Goal: Task Accomplishment & Management: Complete application form

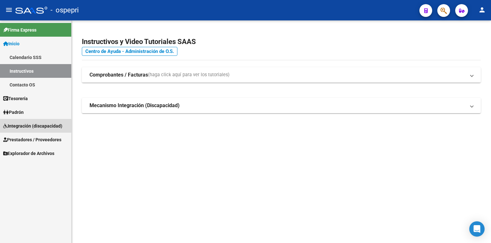
click at [29, 128] on span "Integración (discapacidad)" at bounding box center [32, 126] width 59 height 7
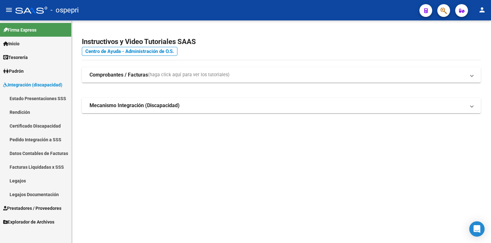
click at [34, 126] on link "Certificado Discapacidad" at bounding box center [35, 126] width 71 height 14
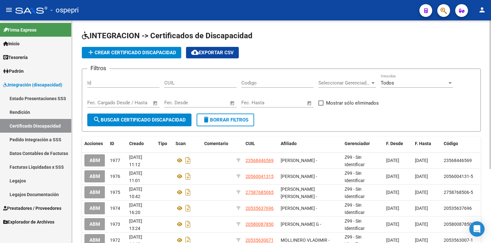
click at [153, 51] on span "add Crear Certificado Discapacidad" at bounding box center [131, 53] width 89 height 6
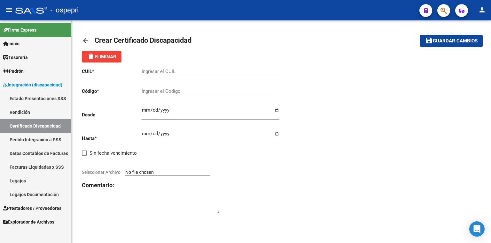
click at [170, 73] on input "Ingresar el CUIL" at bounding box center [211, 72] width 138 height 6
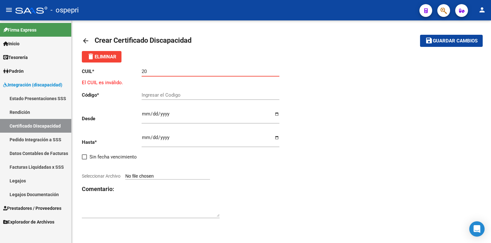
paste input "-49571969"
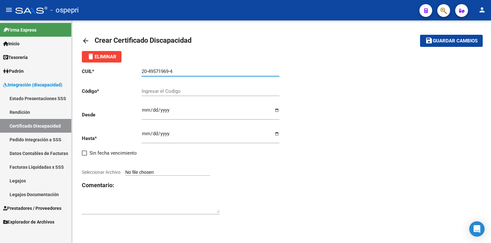
drag, startPoint x: 183, startPoint y: 70, endPoint x: 122, endPoint y: 71, distance: 61.0
click at [122, 71] on app-form-text-field "CUIL * 20-49571969-4 Ingresar el CUIL" at bounding box center [180, 72] width 197 height 6
type input "20-49571969-4"
click at [162, 88] on div "Ingresar el Codigo" at bounding box center [211, 89] width 138 height 14
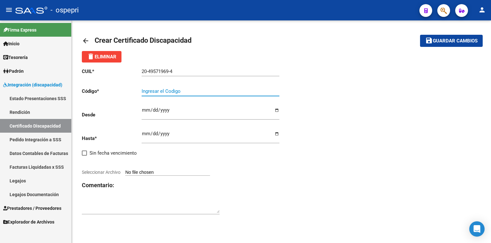
paste input "20-49571969-4"
type input "20-49571969-4"
click at [144, 109] on input "Ingresar fec. Desde" at bounding box center [211, 113] width 138 height 10
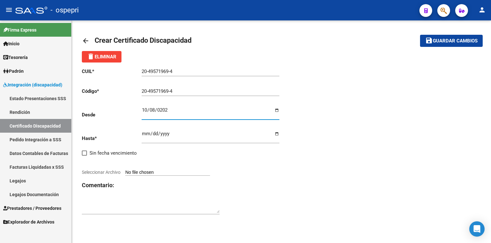
type input "[DATE]"
click at [144, 135] on input "Ingresar fec. Hasta" at bounding box center [211, 136] width 138 height 10
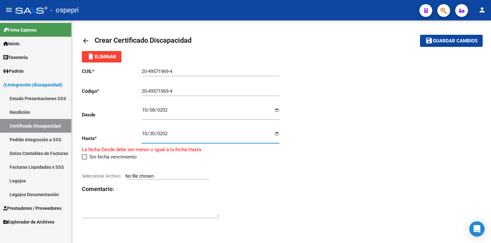
type input "[DATE]"
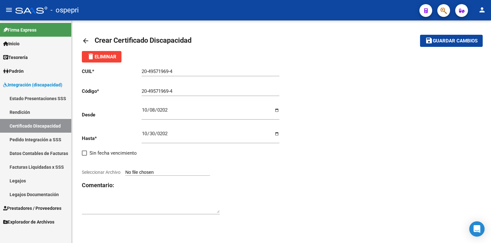
click at [160, 172] on input "Seleccionar Archivo" at bounding box center [167, 173] width 85 height 6
type input "C:\fakepath\MIRANDA-CUD.pdf"
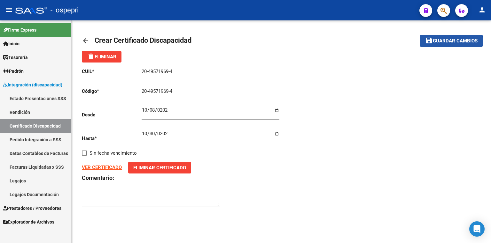
click at [441, 43] on span "Guardar cambios" at bounding box center [455, 41] width 45 height 6
drag, startPoint x: 190, startPoint y: 71, endPoint x: 5, endPoint y: 73, distance: 185.0
click at [5, 73] on mat-sidenav-container "Firma Express Inicio Calendario SSS Instructivos Contacto OS Tesorería Extracto…" at bounding box center [245, 131] width 491 height 223
click at [111, 57] on span "delete Eliminar" at bounding box center [101, 57] width 29 height 6
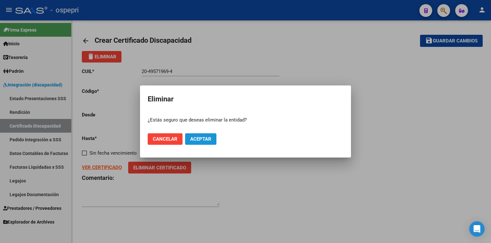
click at [199, 138] on span "Aceptar" at bounding box center [200, 139] width 21 height 6
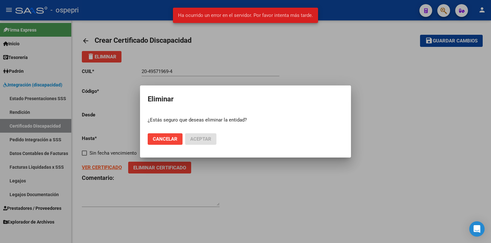
click at [35, 126] on div at bounding box center [245, 121] width 491 height 243
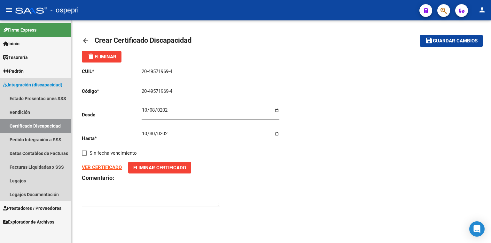
click at [36, 124] on link "Certificado Discapacidad" at bounding box center [35, 126] width 71 height 14
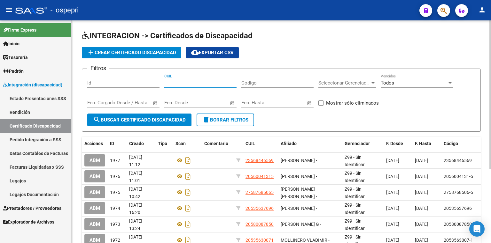
click at [195, 85] on input "CUIL" at bounding box center [200, 83] width 72 height 6
paste input "20-49571969-4"
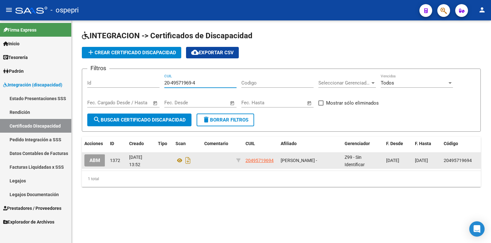
type input "20-49571969-4"
click at [95, 160] on span "ABM" at bounding box center [94, 161] width 11 height 6
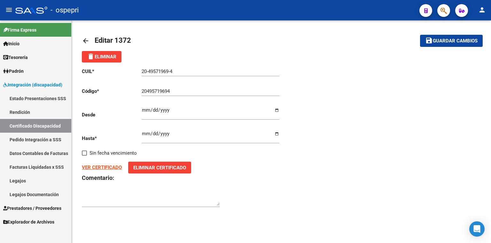
click at [115, 57] on span "delete Eliminar" at bounding box center [101, 57] width 29 height 6
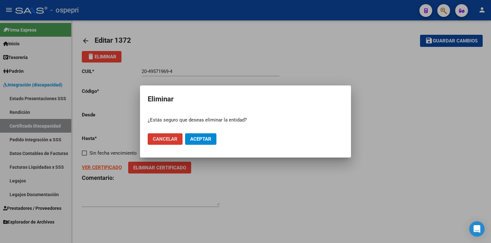
click at [203, 142] on span "Aceptar" at bounding box center [200, 139] width 21 height 6
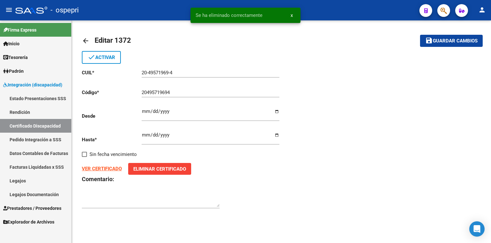
click at [166, 169] on span "Eliminar Certificado" at bounding box center [159, 169] width 53 height 6
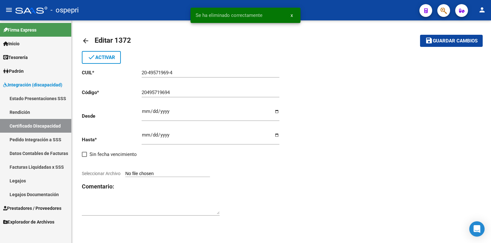
click at [451, 44] on button "save Guardar cambios" at bounding box center [451, 41] width 63 height 12
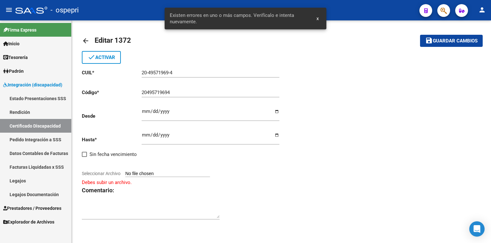
click at [93, 58] on mat-icon "done" at bounding box center [92, 57] width 8 height 8
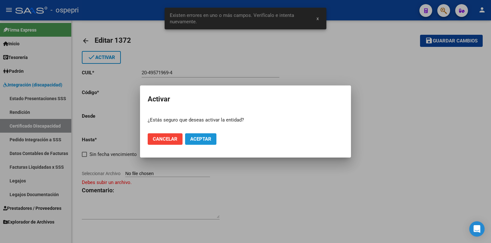
click at [199, 141] on span "Aceptar" at bounding box center [200, 139] width 21 height 6
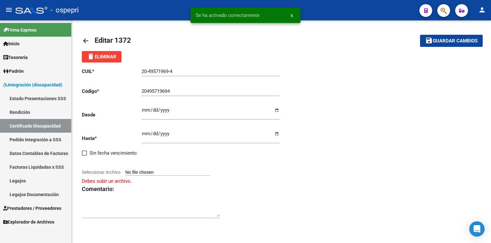
click at [50, 129] on link "Certificado Discapacidad" at bounding box center [35, 126] width 71 height 14
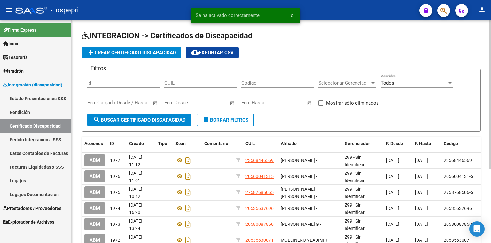
click at [124, 51] on span "add Crear Certificado Discapacidad" at bounding box center [131, 53] width 89 height 6
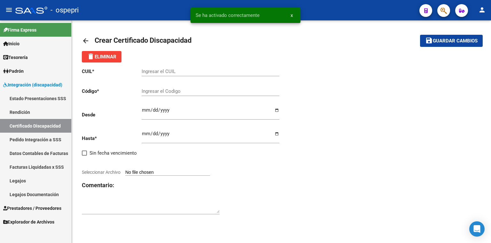
click at [158, 72] on input "Ingresar el CUIL" at bounding box center [211, 72] width 138 height 6
paste input "20-49571969-4"
type input "20-49571969-4"
click at [160, 93] on input "Ingresar el Codigo" at bounding box center [211, 91] width 138 height 6
paste input "20-49571969-4"
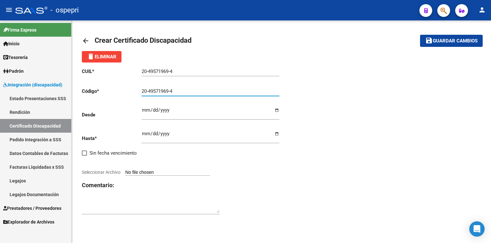
type input "20-49571969-4"
click at [143, 106] on div "Ingresar fec. Desde" at bounding box center [211, 111] width 138 height 18
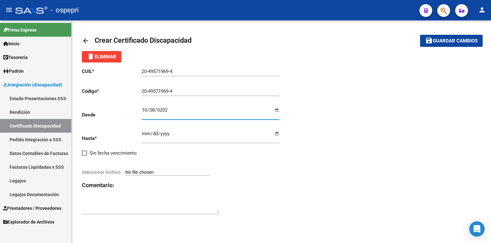
type input "[DATE]"
click at [147, 135] on input "Ingresar fec. Hasta" at bounding box center [211, 136] width 138 height 10
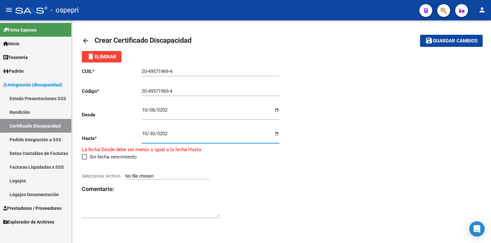
type input "[DATE]"
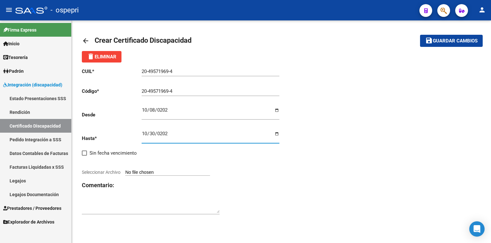
click at [157, 173] on input "Seleccionar Archivo" at bounding box center [167, 173] width 85 height 6
type input "C:\fakepath\MIRANDA-CUD.pdf"
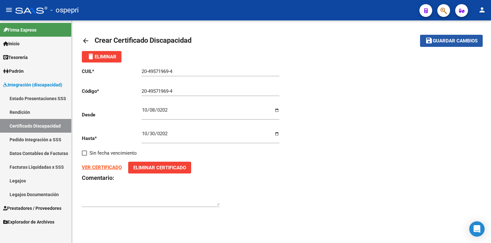
click at [446, 42] on span "Guardar cambios" at bounding box center [455, 41] width 45 height 6
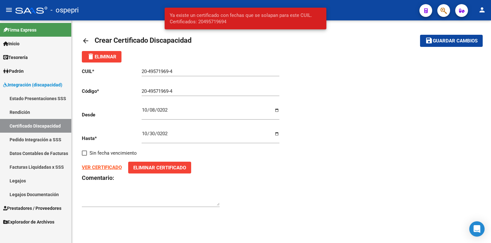
click at [202, 90] on input "20-49571969-4" at bounding box center [211, 91] width 138 height 6
drag, startPoint x: 182, startPoint y: 92, endPoint x: 168, endPoint y: 92, distance: 13.7
click at [168, 92] on input "20-49571969-4" at bounding box center [211, 91] width 138 height 6
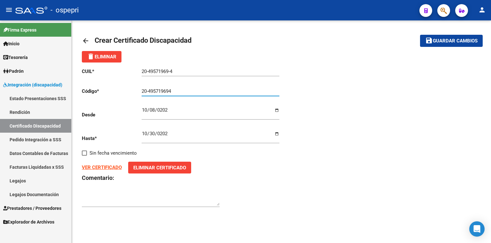
click at [462, 43] on span "Guardar cambios" at bounding box center [455, 41] width 45 height 6
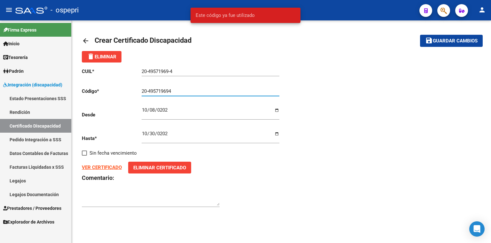
drag, startPoint x: 180, startPoint y: 93, endPoint x: 111, endPoint y: 93, distance: 69.0
click at [111, 93] on app-form-text-field "Código * 20-495719694 Ingresar el Codigo" at bounding box center [180, 91] width 197 height 6
click at [172, 91] on input "20-495719694" at bounding box center [211, 91] width 138 height 6
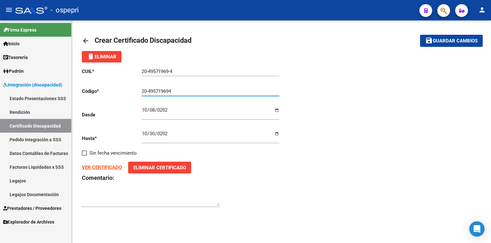
drag, startPoint x: 148, startPoint y: 91, endPoint x: 120, endPoint y: 91, distance: 28.4
click at [120, 91] on app-form-text-field "Código * 20-495719694 Ingresar el Codigo" at bounding box center [180, 91] width 197 height 6
click at [176, 89] on input "495719694" at bounding box center [211, 91] width 138 height 6
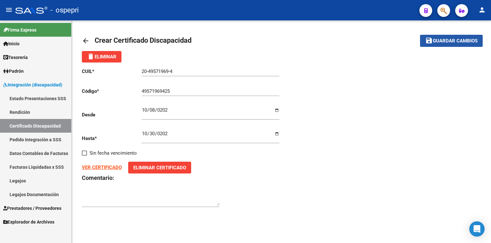
click at [454, 41] on span "Guardar cambios" at bounding box center [455, 41] width 45 height 6
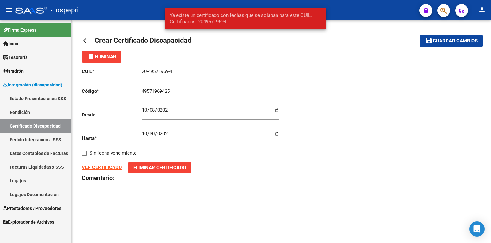
click at [355, 88] on div "CUIL * 20-49571969-4 Ingresar el CUIL Código * 49571969425 Ingresar el Codigo D…" at bounding box center [281, 138] width 399 height 151
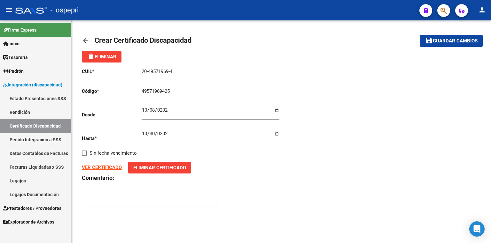
drag, startPoint x: 179, startPoint y: 89, endPoint x: 41, endPoint y: 91, distance: 138.0
click at [41, 91] on mat-sidenav-container "Firma Express Inicio Calendario SSS Instructivos Contacto OS Tesorería Extracto…" at bounding box center [245, 131] width 491 height 223
click at [179, 92] on input "49571969425" at bounding box center [211, 91] width 138 height 6
type input "4957196942512"
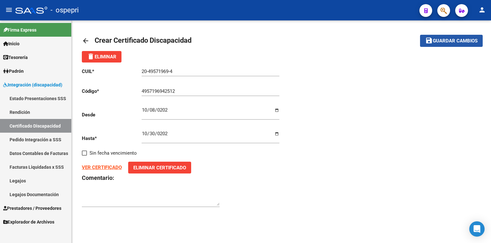
click at [442, 45] on button "save Guardar cambios" at bounding box center [451, 41] width 63 height 12
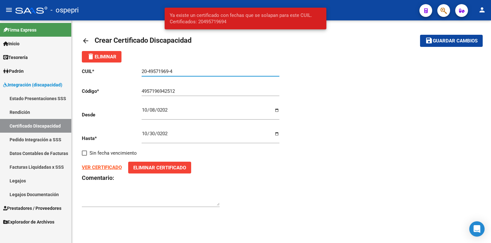
drag, startPoint x: 182, startPoint y: 72, endPoint x: 19, endPoint y: 81, distance: 164.1
click at [19, 81] on mat-sidenav-container "Firma Express Inicio Calendario SSS Instructivos Contacto OS Tesorería Extracto…" at bounding box center [245, 131] width 491 height 223
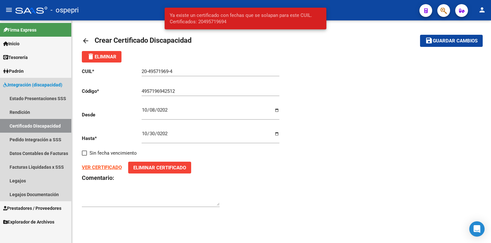
click at [46, 126] on link "Certificado Discapacidad" at bounding box center [35, 126] width 71 height 14
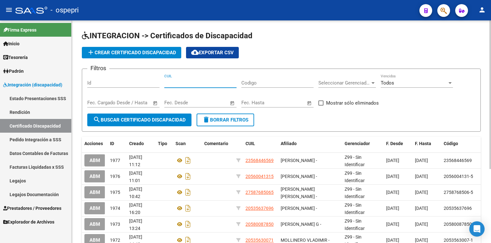
click at [182, 82] on input "CUIL" at bounding box center [200, 83] width 72 height 6
paste input "20-49571969-4"
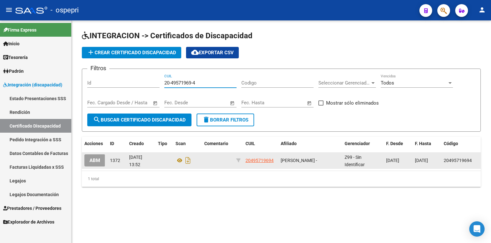
type input "20-49571969-4"
click at [96, 162] on span "ABM" at bounding box center [94, 161] width 11 height 6
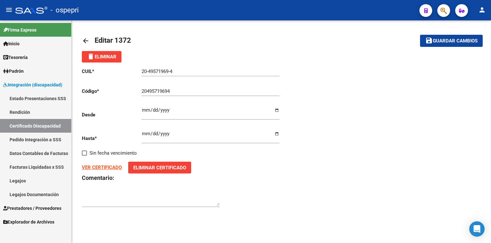
click at [112, 57] on span "delete Eliminar" at bounding box center [101, 57] width 29 height 6
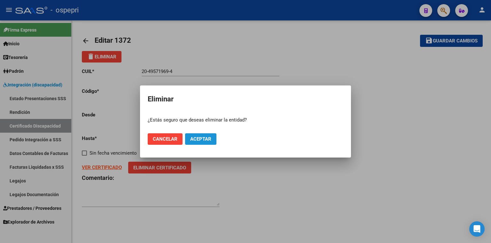
click at [201, 139] on span "Aceptar" at bounding box center [200, 139] width 21 height 6
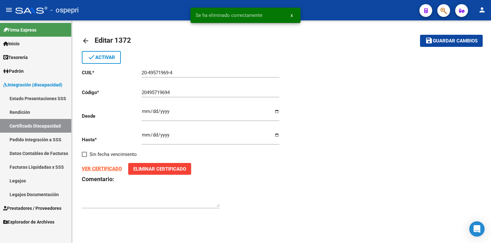
click at [440, 42] on span "Guardar cambios" at bounding box center [455, 41] width 45 height 6
click at [31, 126] on link "Certificado Discapacidad" at bounding box center [35, 126] width 71 height 14
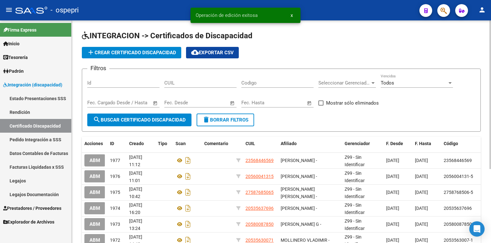
click at [146, 50] on span "add Crear Certificado Discapacidad" at bounding box center [131, 53] width 89 height 6
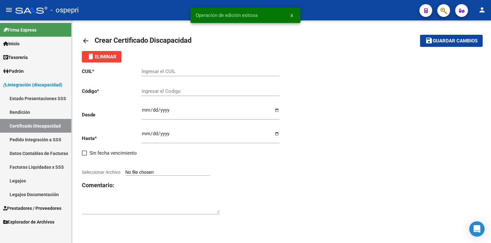
click at [165, 73] on input "Ingresar el CUIL" at bounding box center [211, 72] width 138 height 6
paste input "20-49571969-4"
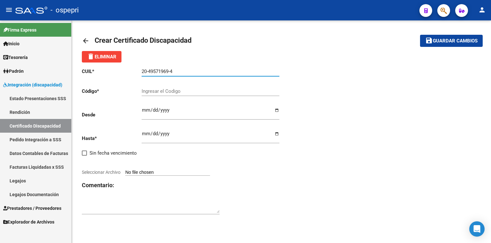
type input "20-49571969-4"
click at [169, 93] on input "Ingresar el Codigo" at bounding box center [211, 91] width 138 height 6
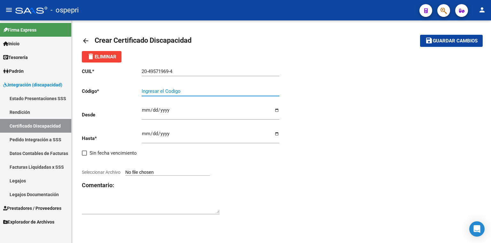
paste input "20-49571969-4"
type input "20-49571969-4"
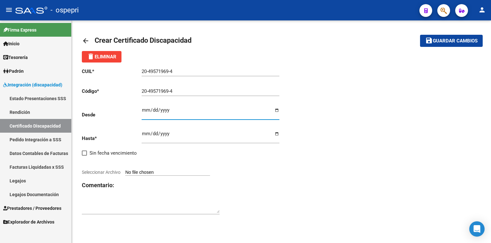
click at [142, 112] on input "Ingresar fec. Desde" at bounding box center [211, 113] width 138 height 10
type input "[DATE]"
click at [144, 131] on input "Ingresar fec. Hasta" at bounding box center [211, 136] width 138 height 10
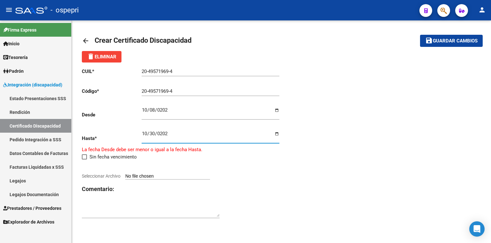
type input "[DATE]"
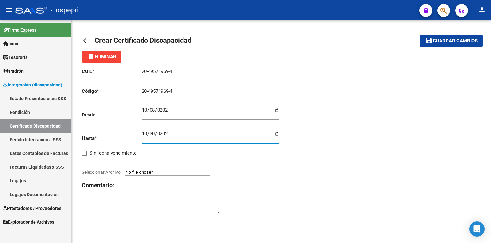
click at [166, 172] on input "Seleccionar Archivo" at bounding box center [167, 173] width 85 height 6
type input "C:\fakepath\MIRANDA-CUD.pdf"
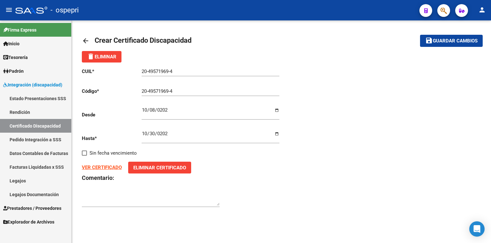
click at [459, 39] on span "Guardar cambios" at bounding box center [455, 41] width 45 height 6
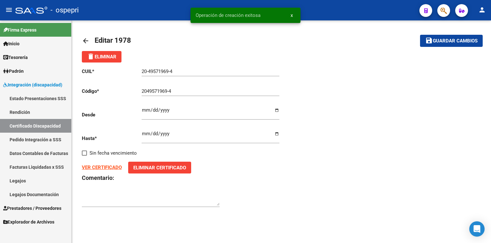
drag, startPoint x: 25, startPoint y: 181, endPoint x: 47, endPoint y: 133, distance: 53.5
click at [25, 181] on link "Legajos" at bounding box center [35, 181] width 71 height 14
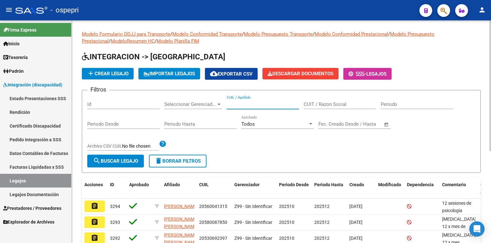
click at [249, 106] on input "CUIL / Apellido" at bounding box center [262, 105] width 72 height 6
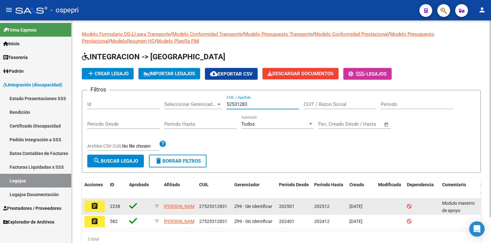
type input "52531283"
click at [96, 207] on mat-icon "assignment" at bounding box center [95, 207] width 8 height 8
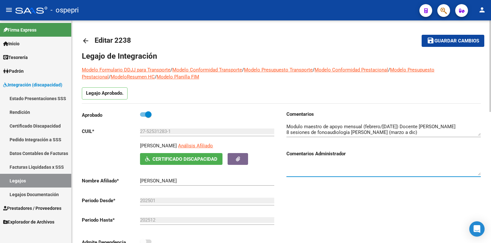
drag, startPoint x: 96, startPoint y: 207, endPoint x: 363, endPoint y: 170, distance: 269.6
click at [363, 170] on textarea at bounding box center [383, 169] width 194 height 13
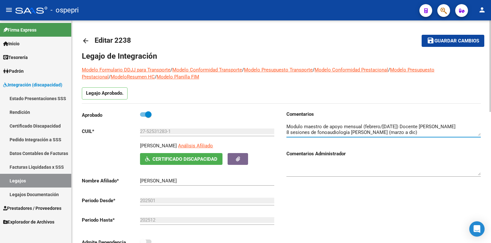
scroll to position [5, 0]
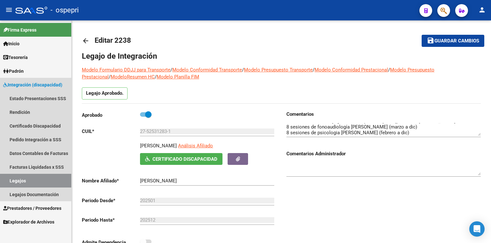
click at [33, 183] on link "Legajos" at bounding box center [35, 181] width 71 height 14
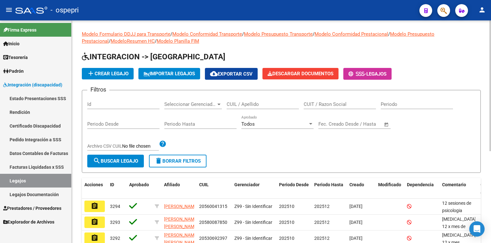
click at [250, 103] on input "CUIL / Apellido" at bounding box center [262, 105] width 72 height 6
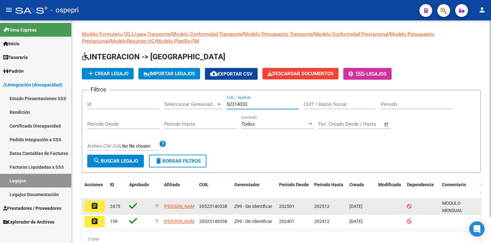
type input "52314033"
click at [96, 204] on mat-icon "assignment" at bounding box center [95, 207] width 8 height 8
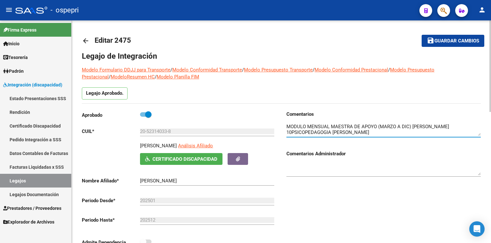
click at [390, 133] on textarea at bounding box center [383, 129] width 194 height 13
click at [445, 131] on textarea at bounding box center [383, 129] width 194 height 13
type textarea "MODULO MENSUAL MAESTRA DE APOYO (MARZO A DIC) [PERSON_NAME] 10PSICOPEDAGOGIA [P…"
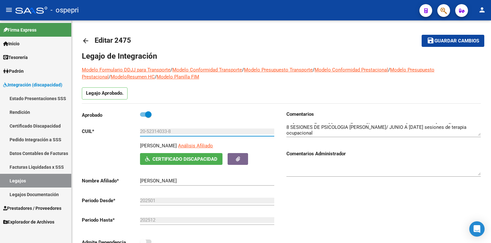
drag, startPoint x: 177, startPoint y: 132, endPoint x: 70, endPoint y: 132, distance: 106.7
click at [70, 132] on mat-sidenav-container "Firma Express Inicio Calendario SSS Instructivos Contacto OS Tesorería Extracto…" at bounding box center [245, 131] width 491 height 223
click at [366, 135] on textarea at bounding box center [383, 129] width 194 height 13
